Goal: Task Accomplishment & Management: Use online tool/utility

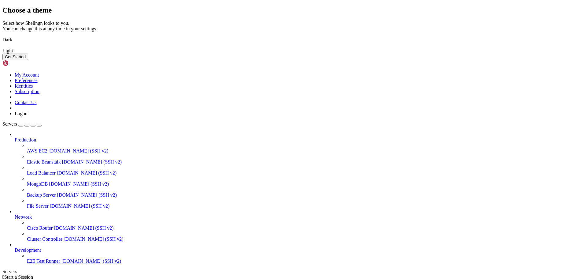
click at [2, 36] on img at bounding box center [2, 36] width 0 height 0
click at [28, 60] on button "Get Started" at bounding box center [15, 57] width 26 height 6
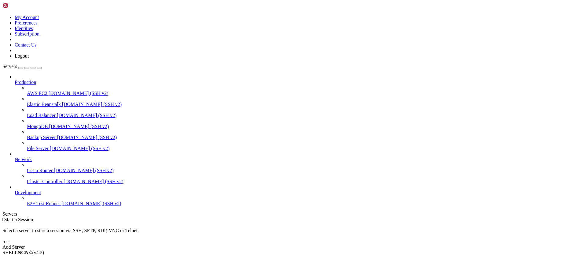
click at [334, 244] on div "Add Server" at bounding box center [293, 247] width 583 height 6
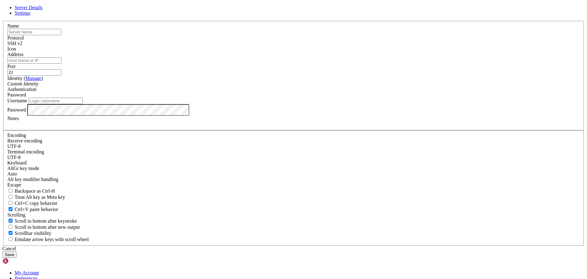
click at [62, 35] on input "text" at bounding box center [34, 32] width 54 height 6
type input "[PERSON_NAME]"
click at [62, 64] on input "Address" at bounding box center [34, 60] width 54 height 6
click at [62, 76] on input "22" at bounding box center [34, 72] width 54 height 6
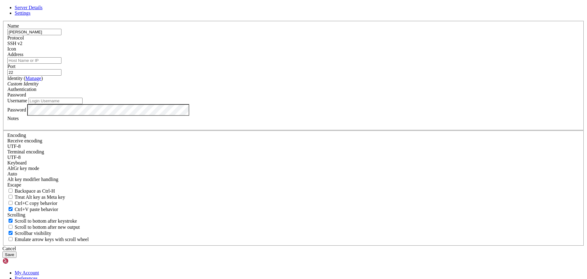
click at [62, 64] on input "Address" at bounding box center [34, 60] width 54 height 6
type input "[PERSON_NAME][DOMAIN_NAME]"
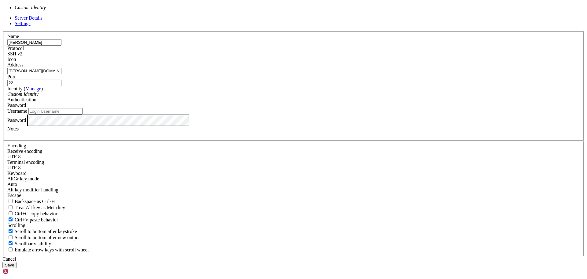
click at [276, 97] on div "Custom Identity" at bounding box center [293, 94] width 573 height 6
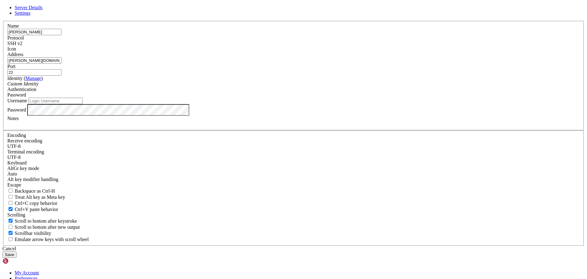
click at [276, 87] on div "Custom Identity" at bounding box center [293, 84] width 573 height 6
click at [83, 104] on input "Username" at bounding box center [55, 101] width 54 height 6
type input "cserpakm"
click at [2, 251] on button "Save" at bounding box center [9, 254] width 14 height 6
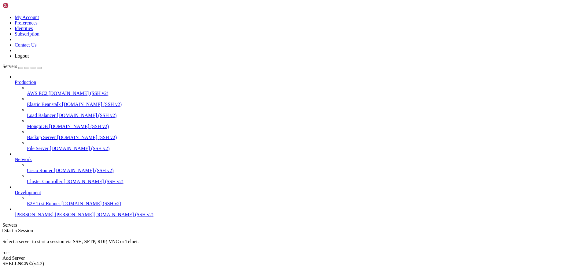
click at [54, 217] on span "[PERSON_NAME]" at bounding box center [34, 214] width 39 height 5
click at [50, 217] on span "[PERSON_NAME]" at bounding box center [34, 214] width 39 height 5
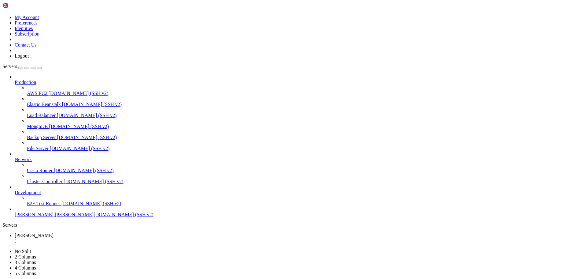
click at [49, 217] on span "[PERSON_NAME]" at bounding box center [34, 214] width 39 height 5
click at [41, 195] on span "Development" at bounding box center [28, 192] width 26 height 5
click at [15, 190] on icon at bounding box center [15, 190] width 0 height 0
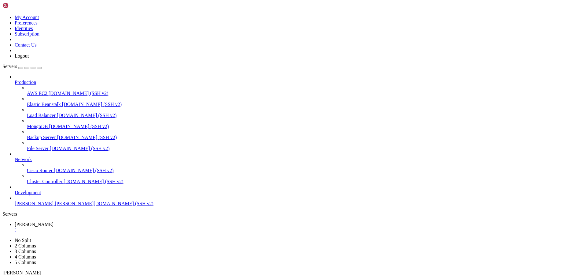
click at [15, 190] on icon at bounding box center [15, 190] width 0 height 0
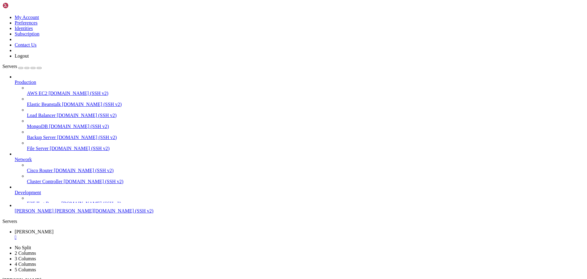
click at [15, 190] on icon at bounding box center [15, 190] width 0 height 0
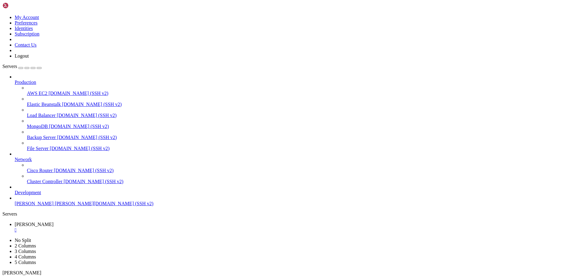
click at [15, 80] on icon at bounding box center [15, 80] width 0 height 0
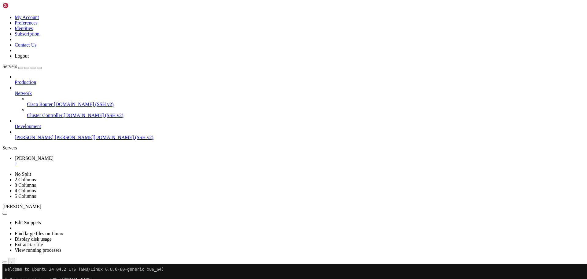
click at [15, 91] on icon at bounding box center [15, 91] width 0 height 0
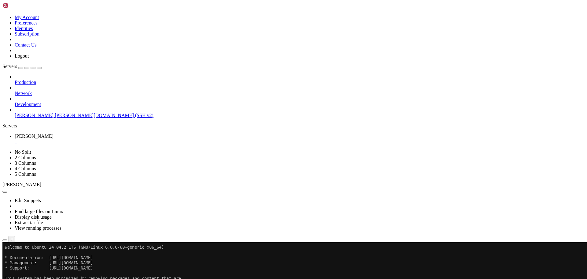
click at [5, 240] on icon "button" at bounding box center [5, 240] width 0 height 0
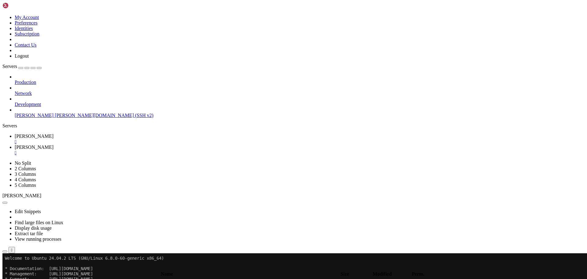
type input "/home/cserpakm"
click at [55, 113] on span "[PERSON_NAME][DOMAIN_NAME] (SSH v2)" at bounding box center [104, 115] width 99 height 5
click at [73, 268] on div "button" at bounding box center [73, 268] width 0 height 0
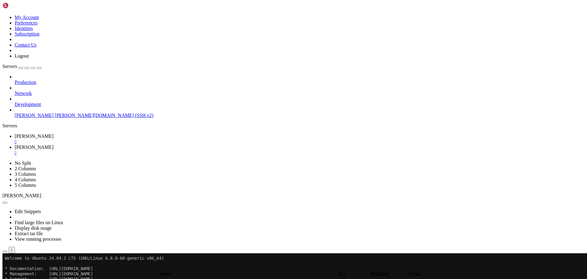
click at [73, 268] on div "button" at bounding box center [73, 268] width 0 height 0
click at [66, 268] on div "submit" at bounding box center [66, 268] width 0 height 0
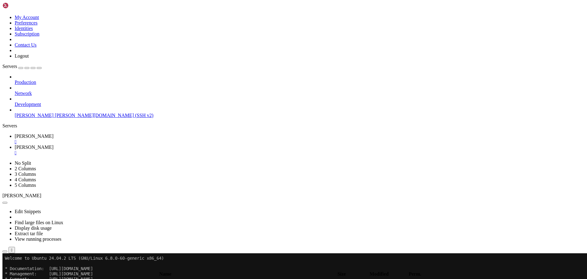
drag, startPoint x: 538, startPoint y: 123, endPoint x: 64, endPoint y: 155, distance: 474.4
click at [50, 118] on div "Production Network Development [PERSON_NAME] [PERSON_NAME][DOMAIN_NAME] (SSH v2)" at bounding box center [293, 96] width 583 height 44
click at [44, 113] on span "[PERSON_NAME]" at bounding box center [34, 115] width 39 height 5
click at [54, 133] on span "[PERSON_NAME]" at bounding box center [34, 135] width 39 height 5
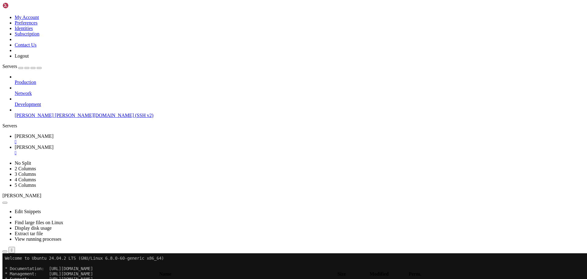
click at [129, 150] on div "" at bounding box center [300, 153] width 570 height 6
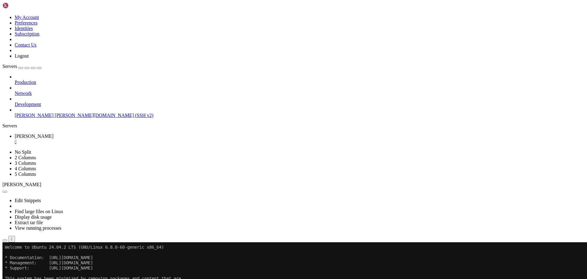
click at [7, 191] on button "button" at bounding box center [4, 192] width 5 height 2
click at [62, 225] on link "View running processes" at bounding box center [38, 227] width 47 height 5
click at [7, 191] on button "button" at bounding box center [4, 192] width 5 height 2
click at [93, 187] on div "Edit Snippets Find large files on Linux Display disk usage Extract tar file Vie…" at bounding box center [293, 214] width 583 height 55
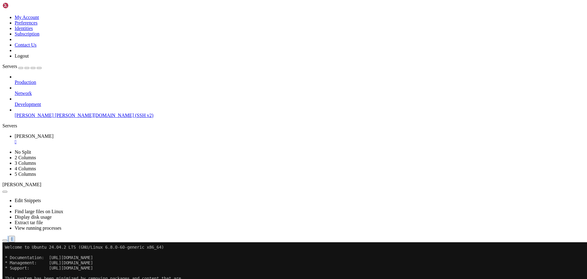
click at [7, 191] on button "button" at bounding box center [4, 192] width 5 height 2
click at [41, 198] on link "Edit Snippets" at bounding box center [28, 200] width 26 height 5
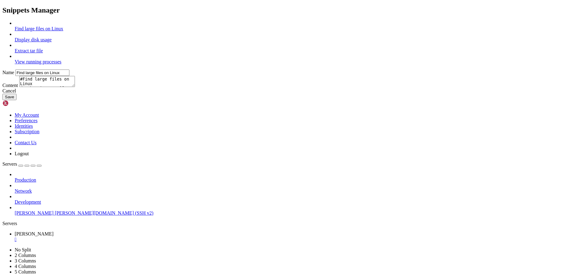
click at [250, 37] on div at bounding box center [300, 35] width 570 height 6
type input "Display disk usage"
type textarea "df -h -t"
click at [244, 48] on div at bounding box center [300, 46] width 570 height 6
type input "Extract tar file"
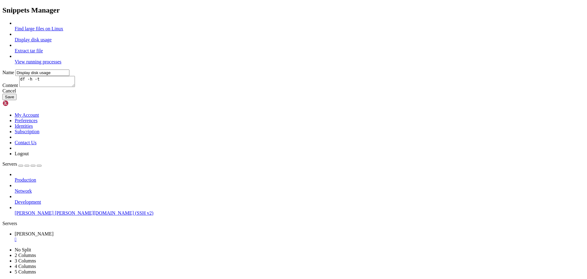
type textarea "#Append the file name to extract tar xvf"
click at [62, 64] on link "View running processes" at bounding box center [38, 61] width 47 height 5
type input "View running processes"
type textarea "#View current running processes in a tree structure ps -efH | more"
click at [2, 21] on link at bounding box center [2, 21] width 0 height 0
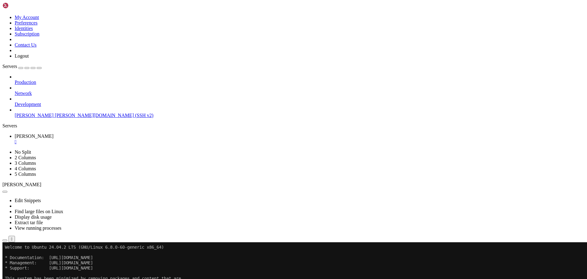
click at [7, 239] on button "button" at bounding box center [4, 240] width 5 height 2
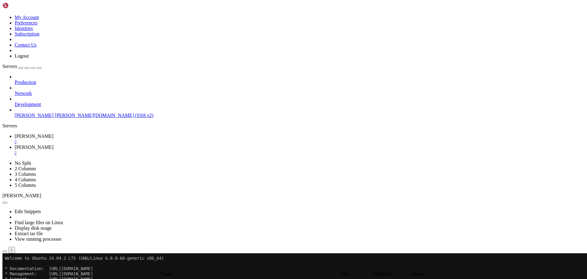
type input "/home/cserpakm"
drag, startPoint x: 149, startPoint y: 49, endPoint x: 173, endPoint y: 50, distance: 23.9
click at [8, 278] on span " .." at bounding box center [5, 281] width 4 height 5
drag, startPoint x: 100, startPoint y: 240, endPoint x: 117, endPoint y: 178, distance: 64.0
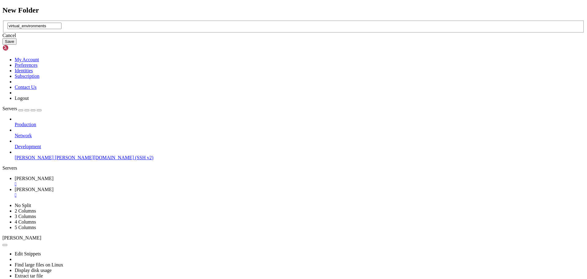
type input "virtual_environments"
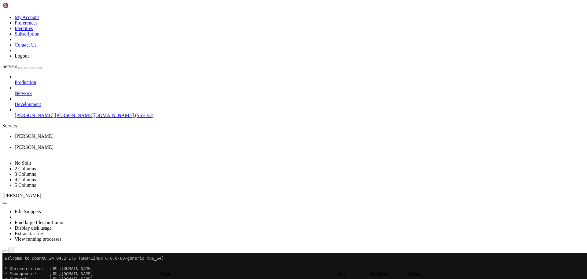
scroll to position [31, 0]
drag, startPoint x: 171, startPoint y: 171, endPoint x: 168, endPoint y: 185, distance: 15.0
drag, startPoint x: 110, startPoint y: 171, endPoint x: 113, endPoint y: 186, distance: 14.8
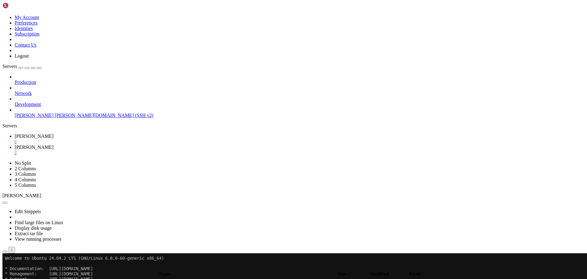
scroll to position [140, 0]
click at [114, 144] on link "[PERSON_NAME] " at bounding box center [300, 149] width 570 height 11
